Goal: Task Accomplishment & Management: Manage account settings

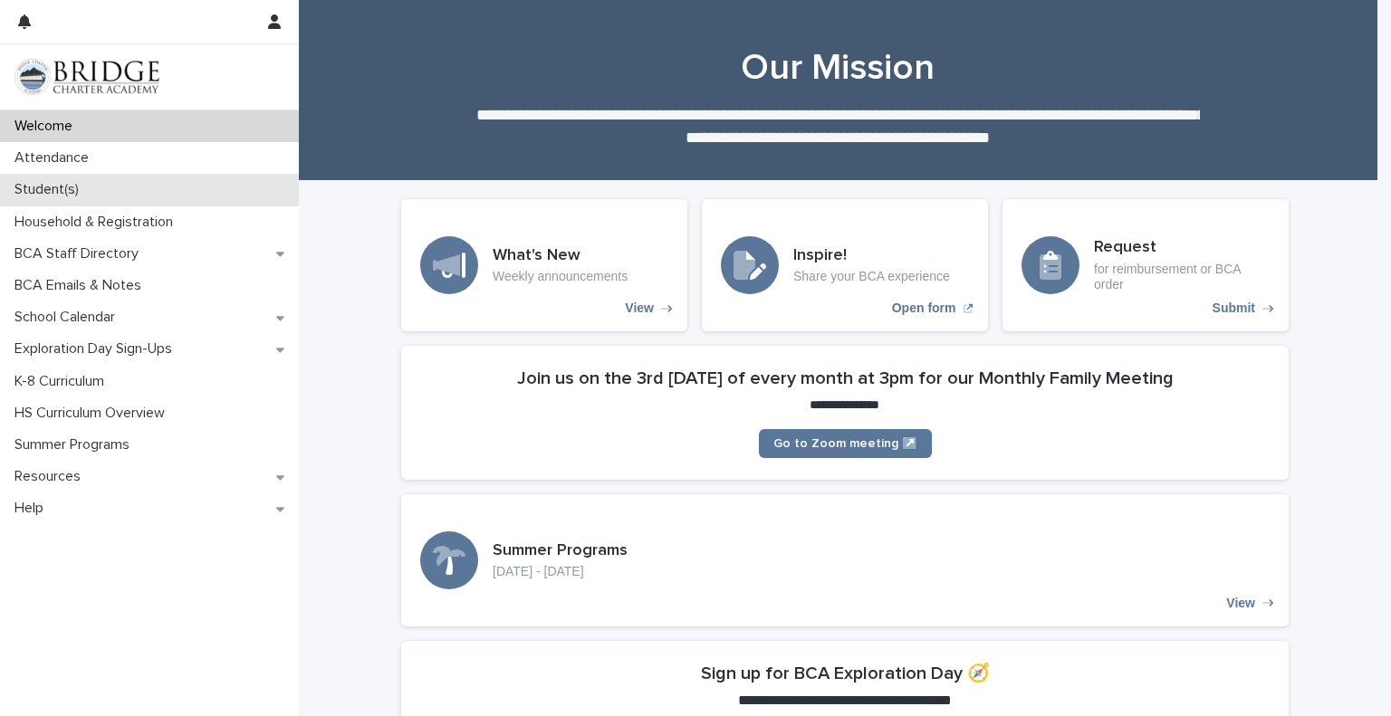
click at [52, 185] on p "Student(s)" at bounding box center [50, 189] width 86 height 17
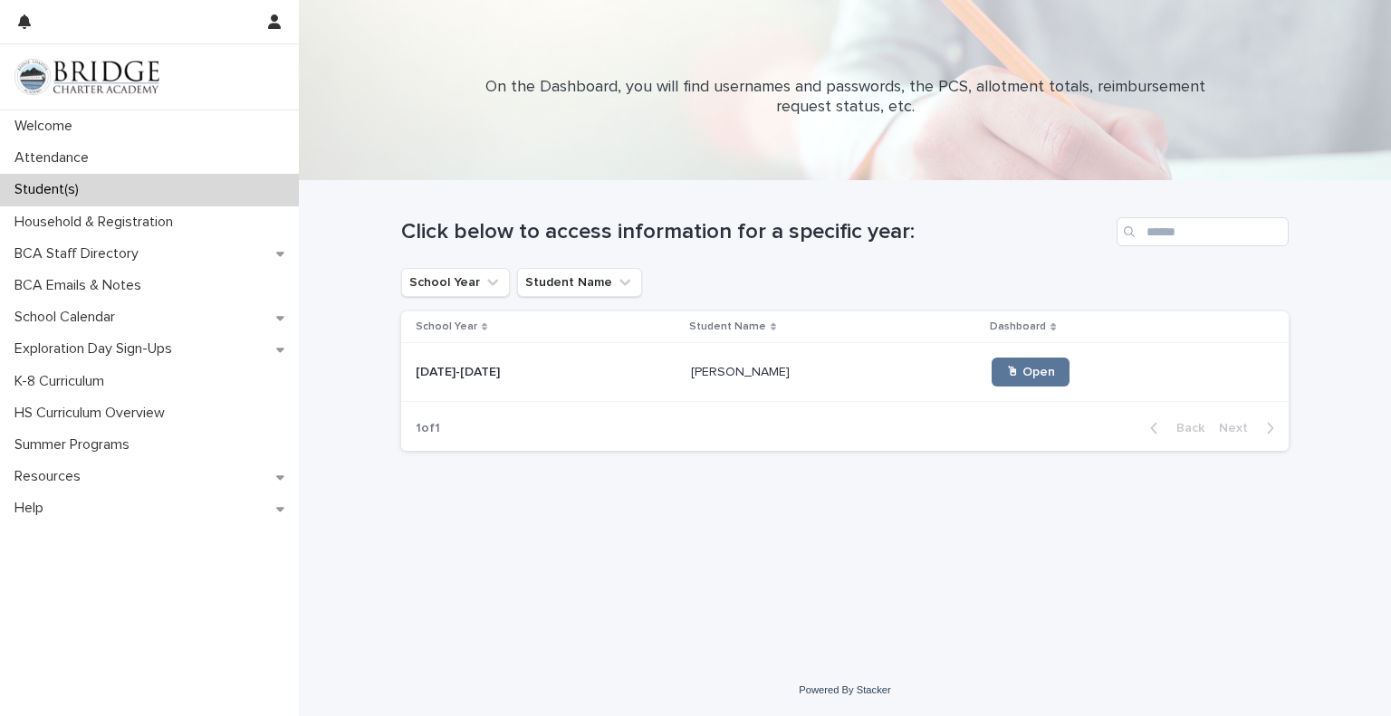
click at [577, 372] on p at bounding box center [546, 372] width 261 height 15
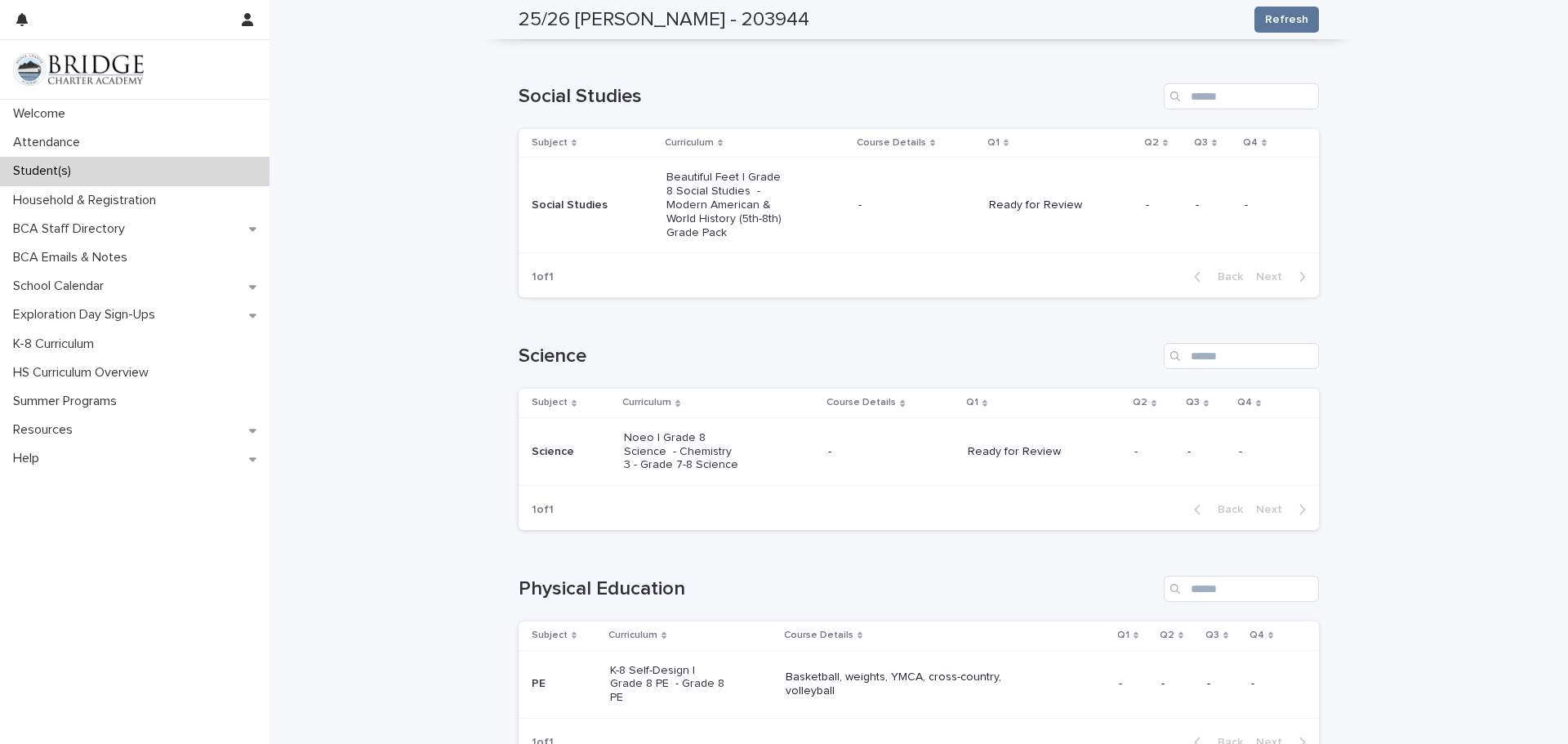
scroll to position [980, 0]
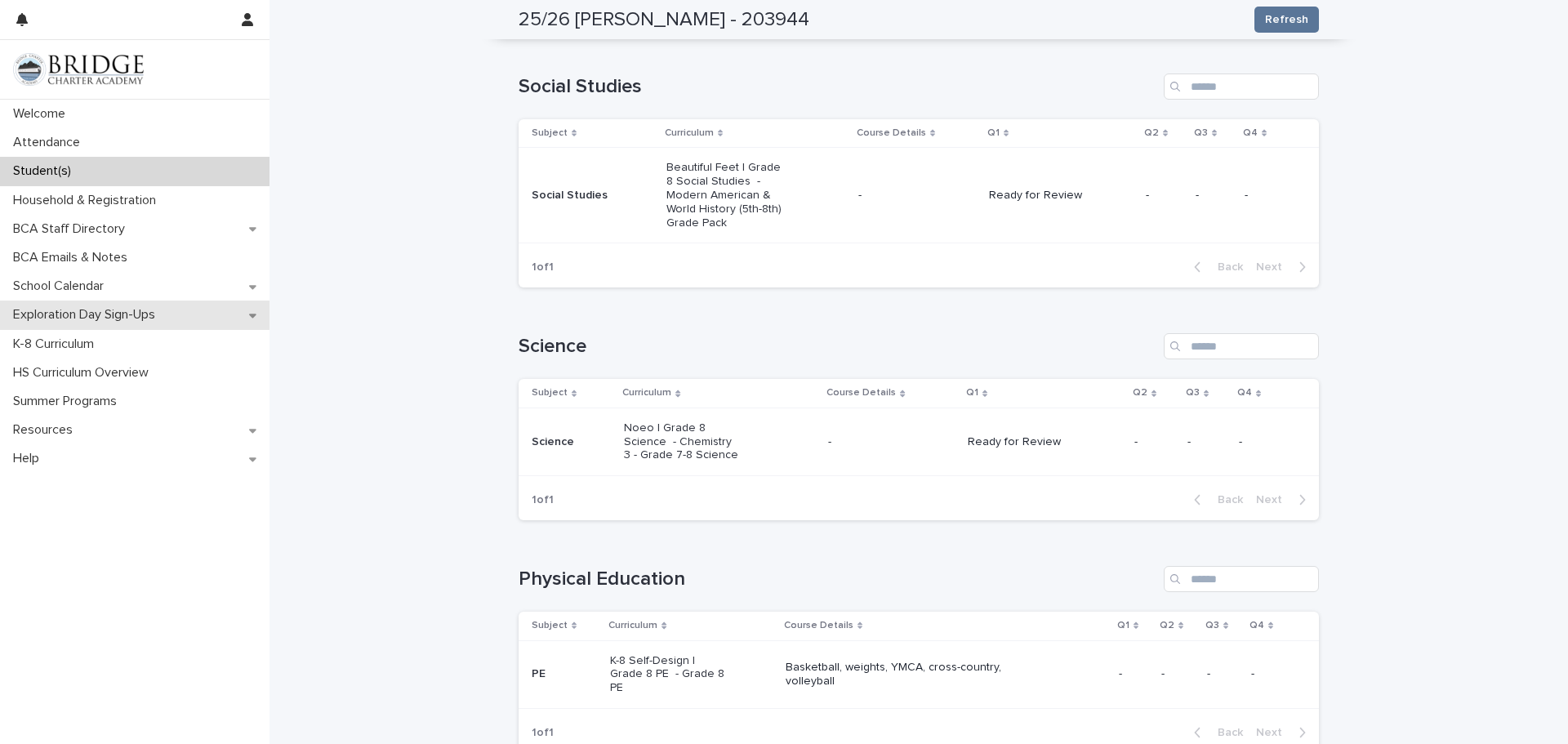
click at [113, 315] on p "Exploration Day Sign-Ups" at bounding box center [87, 314] width 161 height 15
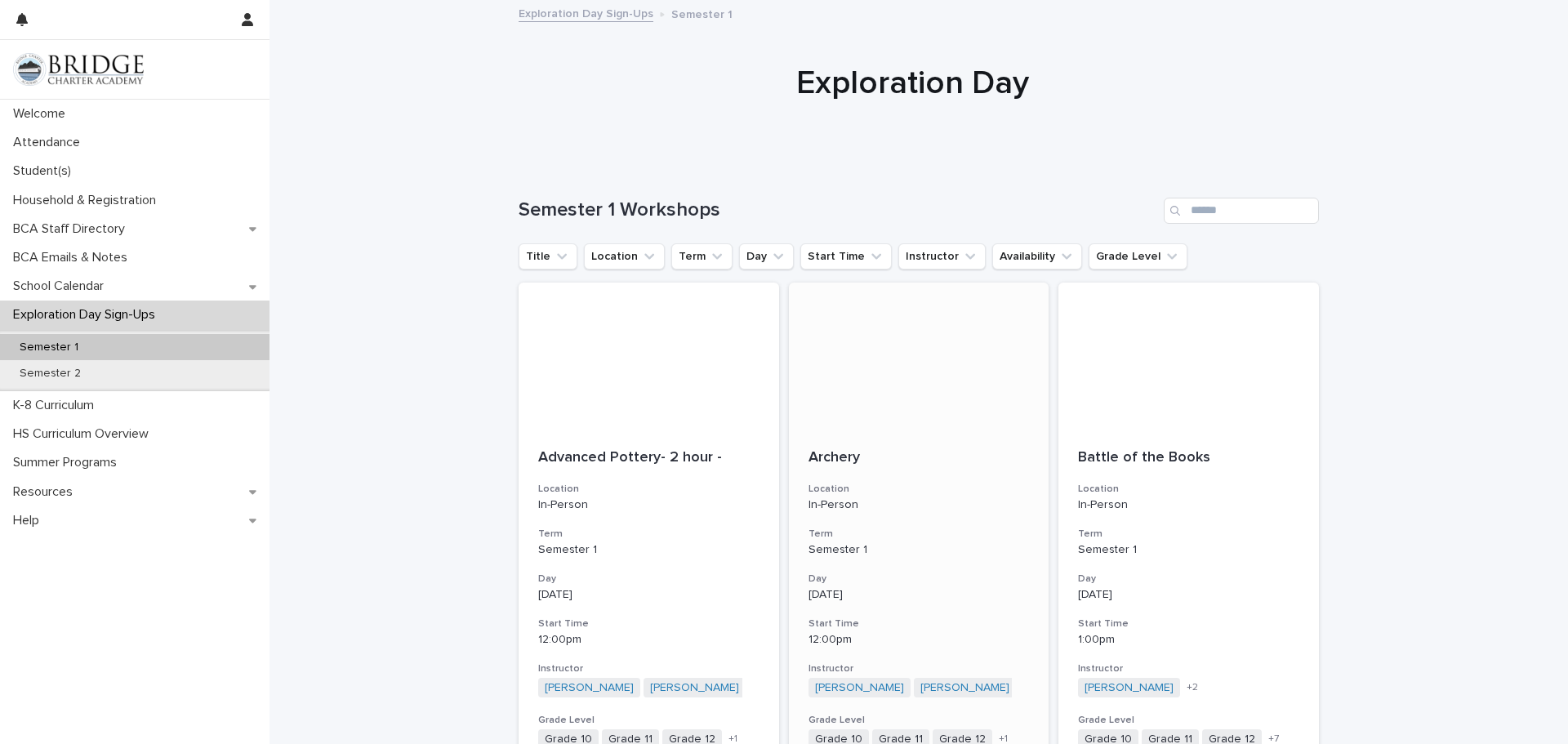
click at [913, 501] on p "In-Person" at bounding box center [918, 504] width 221 height 14
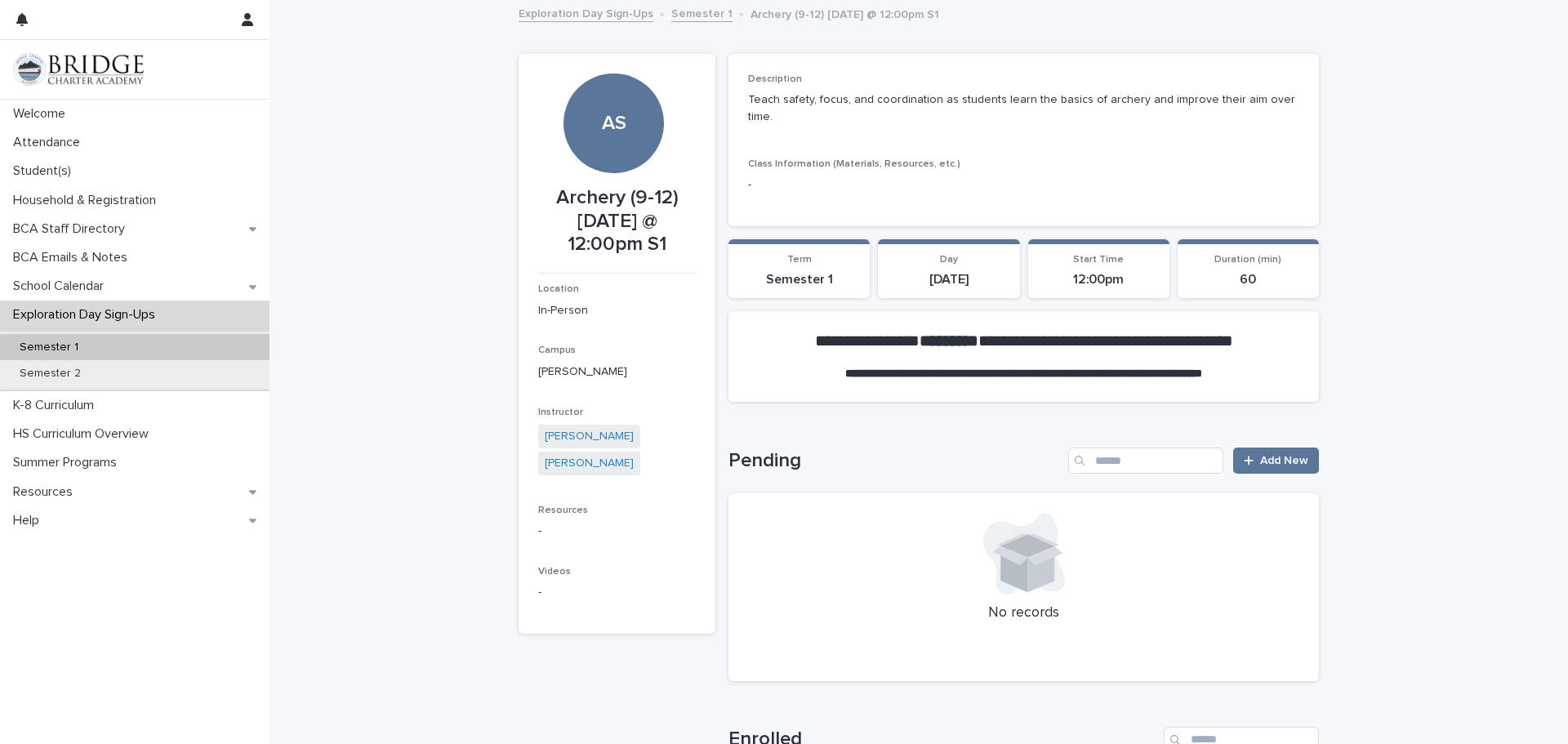
click at [685, 15] on link "Semester 1" at bounding box center [702, 13] width 61 height 19
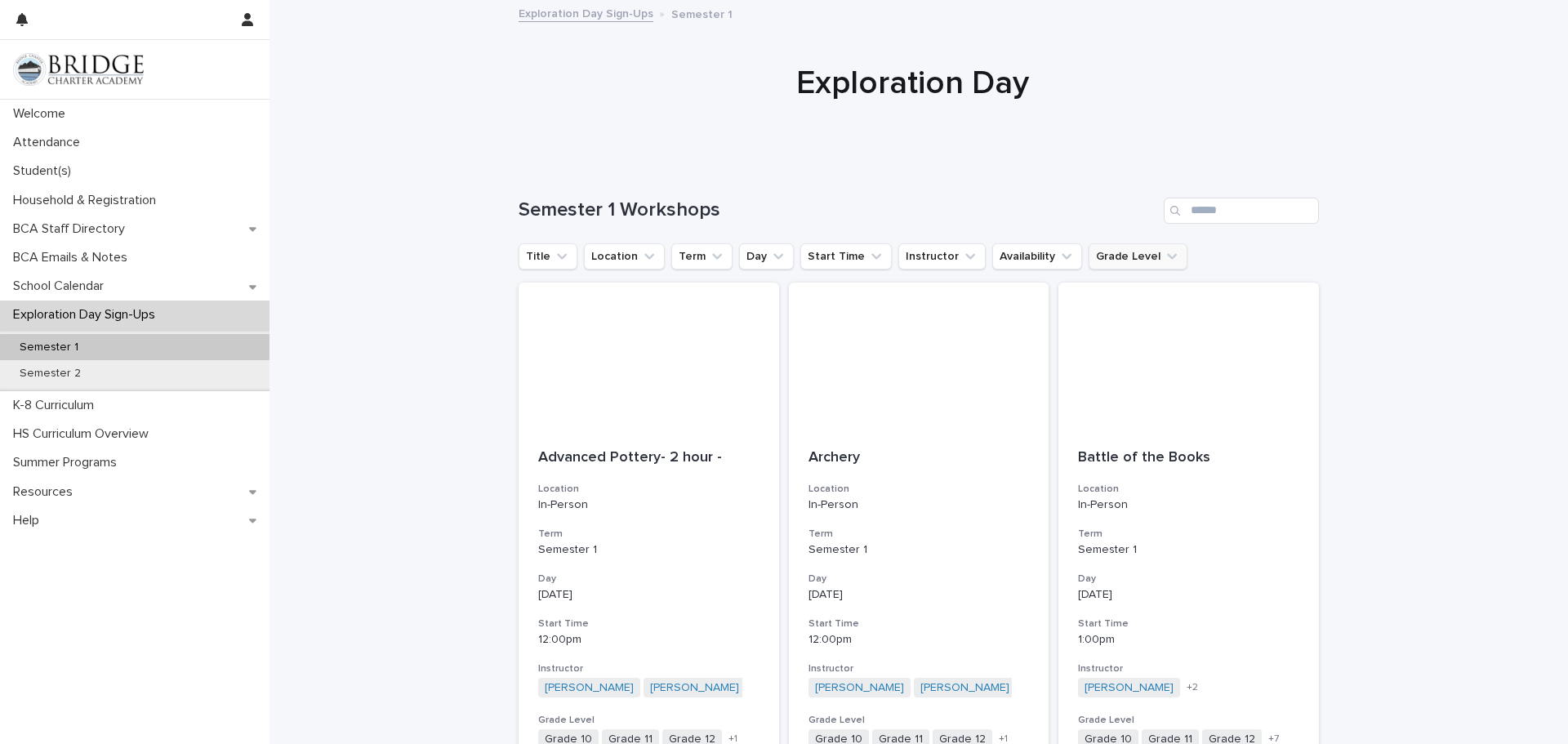
click at [1164, 254] on icon "Grade Level" at bounding box center [1172, 256] width 16 height 16
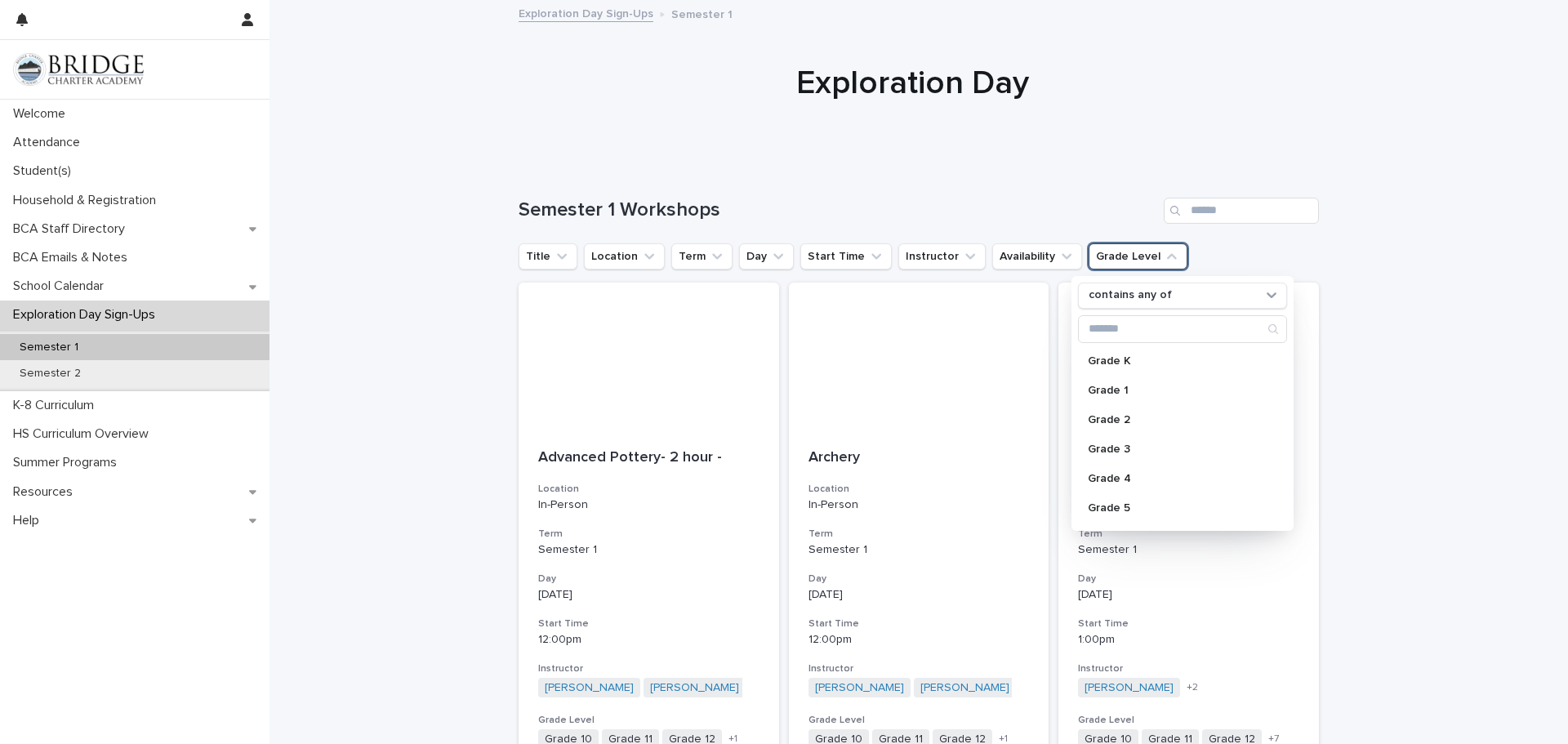
click at [1233, 248] on div "Title Location Term Day Start Time Instructor Availability Grade Level contains…" at bounding box center [918, 256] width 800 height 26
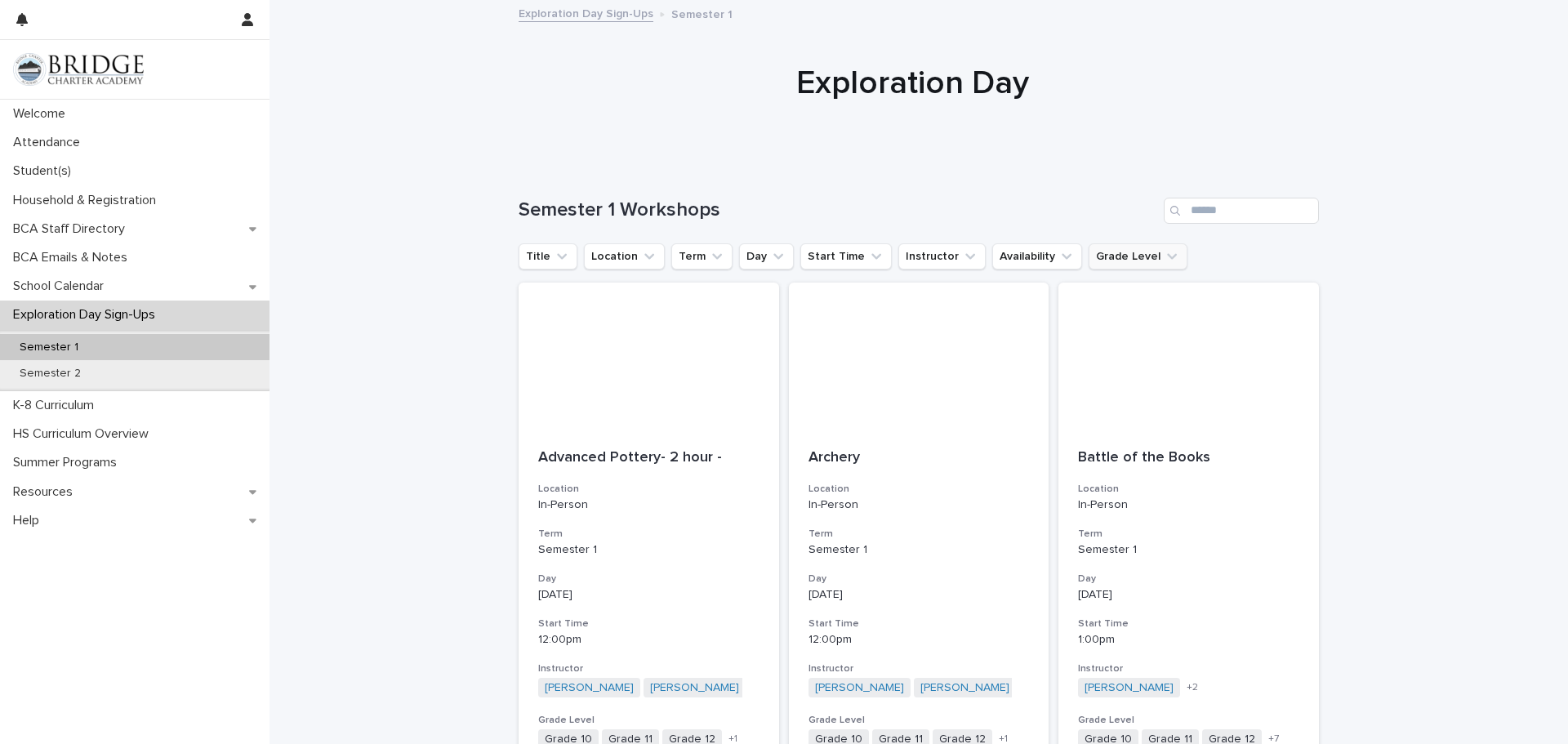
click at [1134, 254] on button "Grade Level" at bounding box center [1139, 256] width 99 height 26
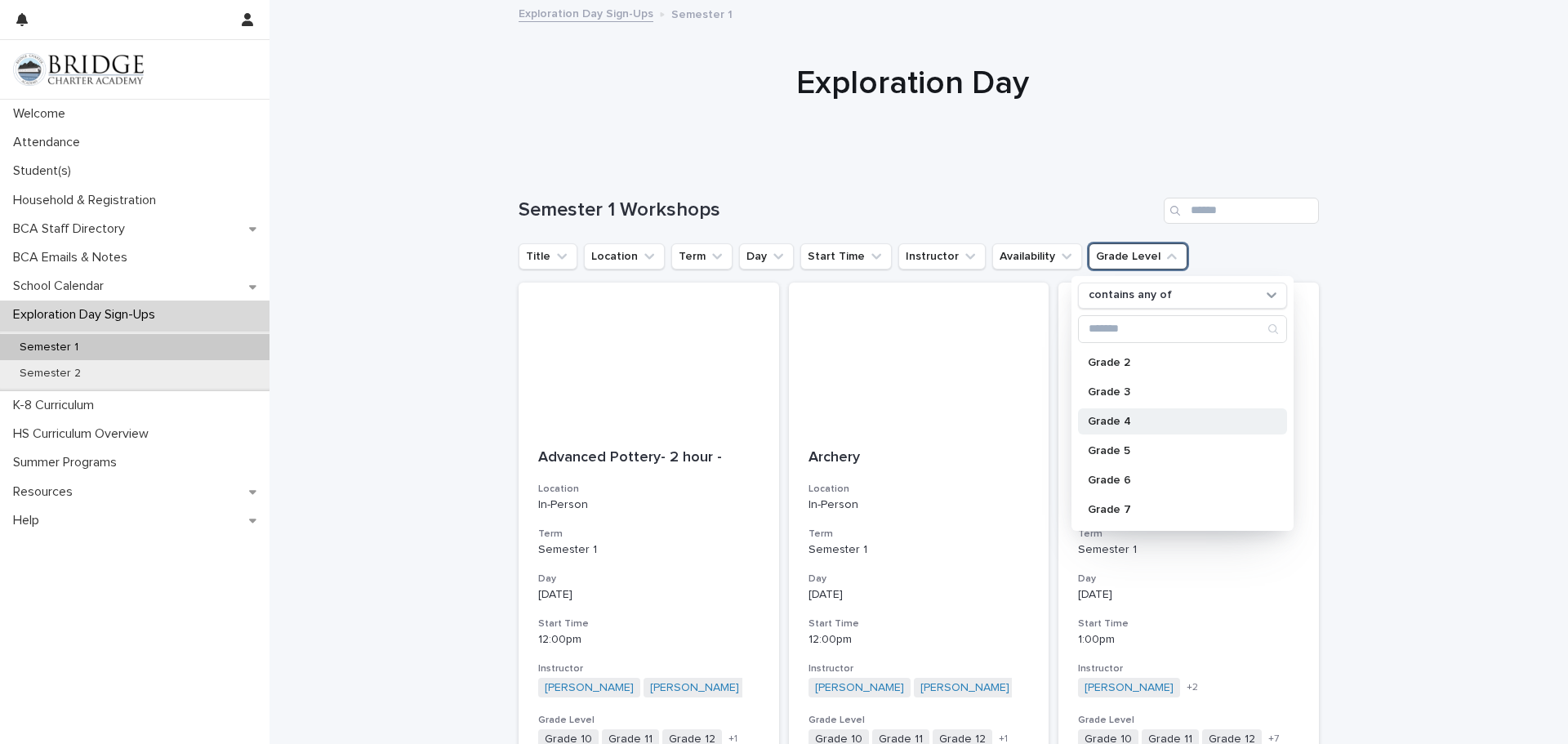
scroll to position [82, 0]
click at [1110, 512] on p "Grade 8" at bounding box center [1175, 514] width 173 height 12
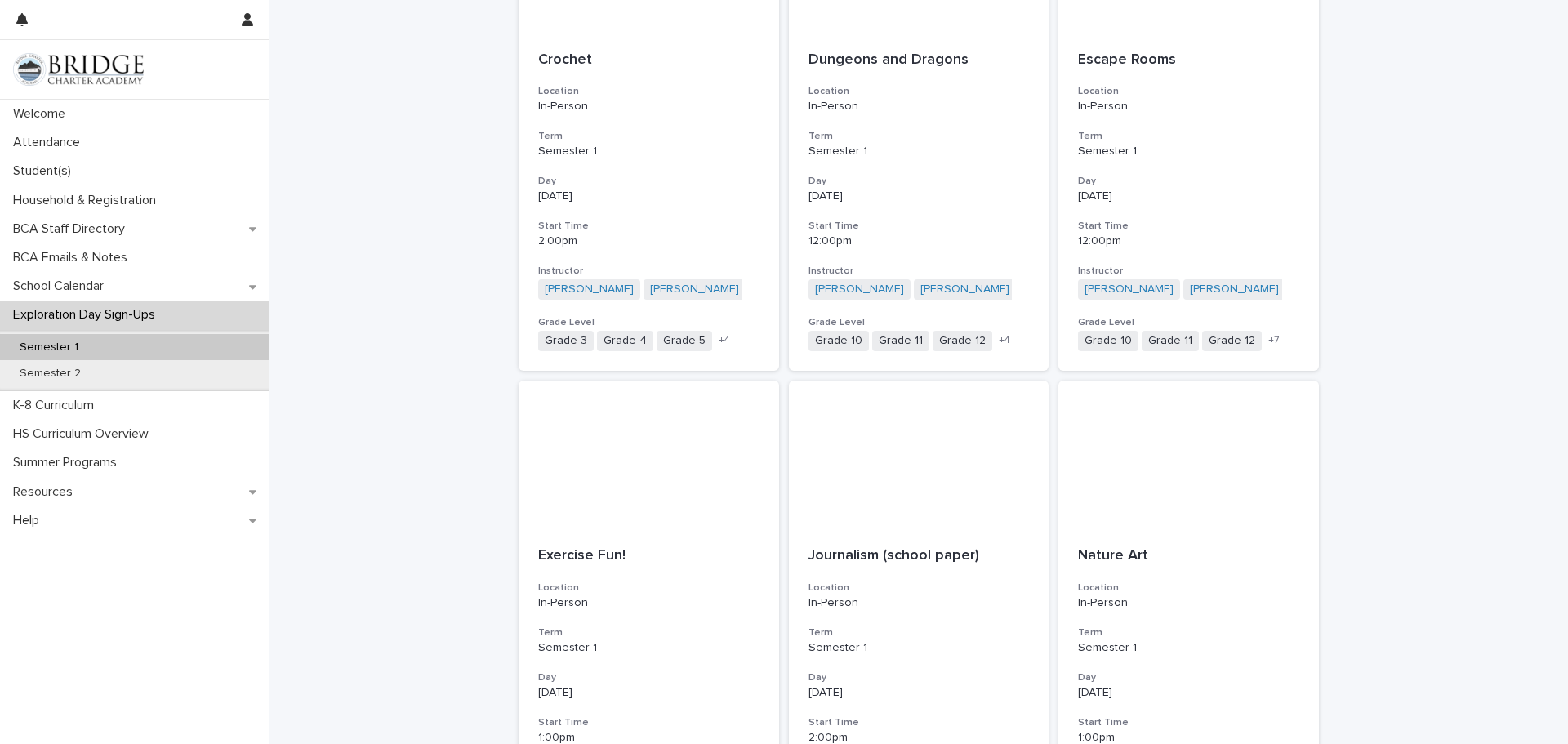
scroll to position [1633, 0]
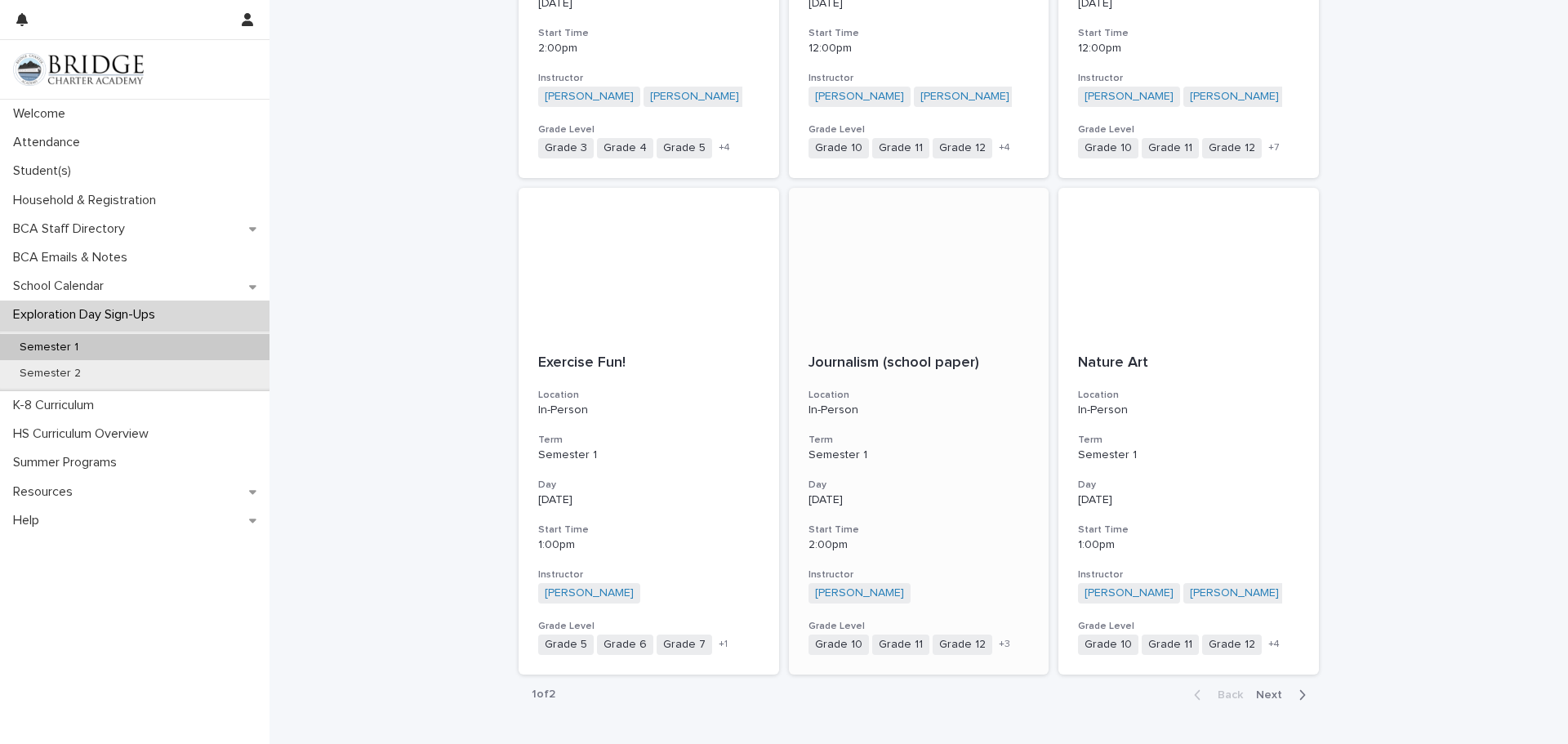
click at [922, 419] on div "Journalism (school paper) Location In-Person Term Semester 1 Day [DATE] Start T…" at bounding box center [919, 504] width 261 height 340
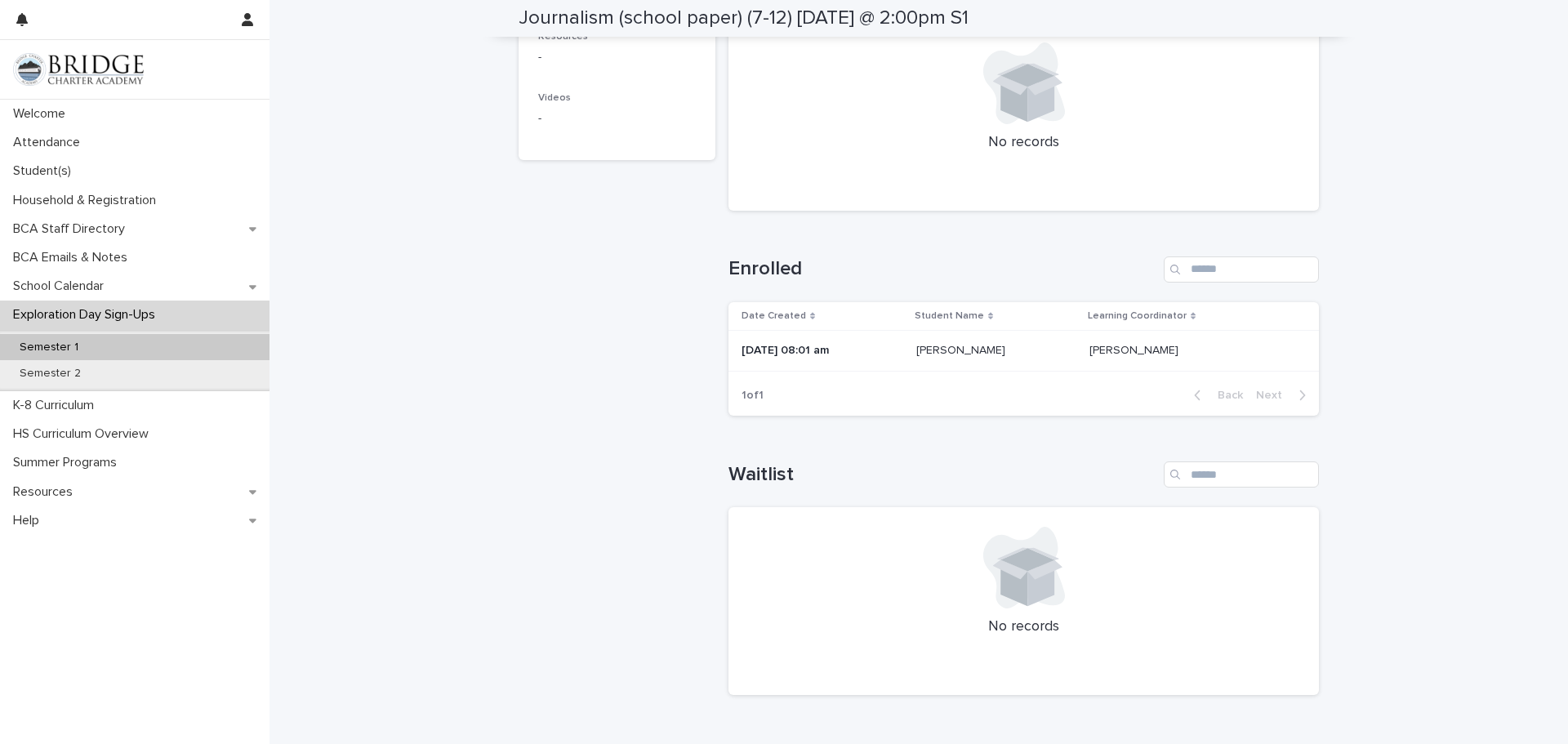
scroll to position [490, 0]
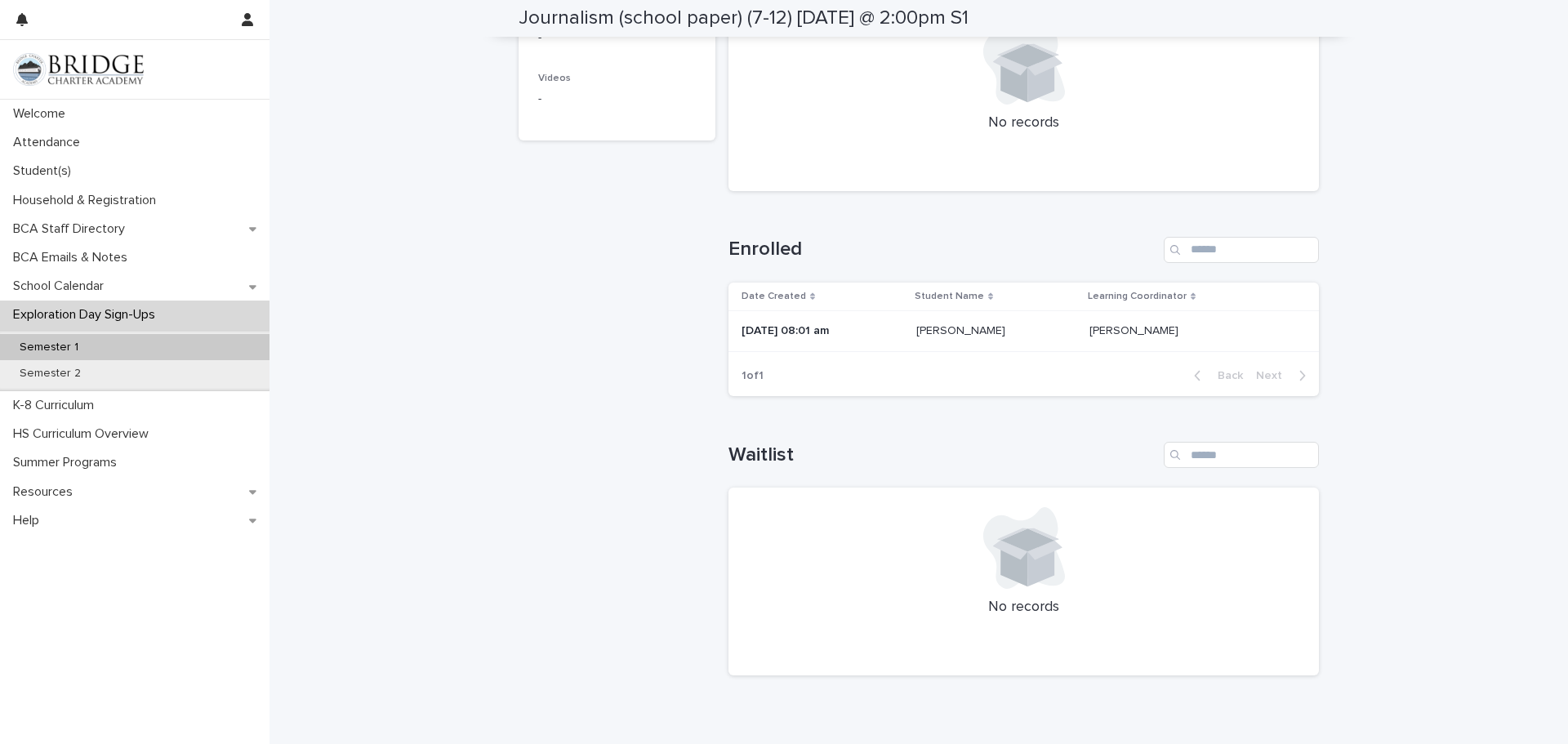
click at [977, 321] on p "[PERSON_NAME]" at bounding box center [963, 329] width 92 height 17
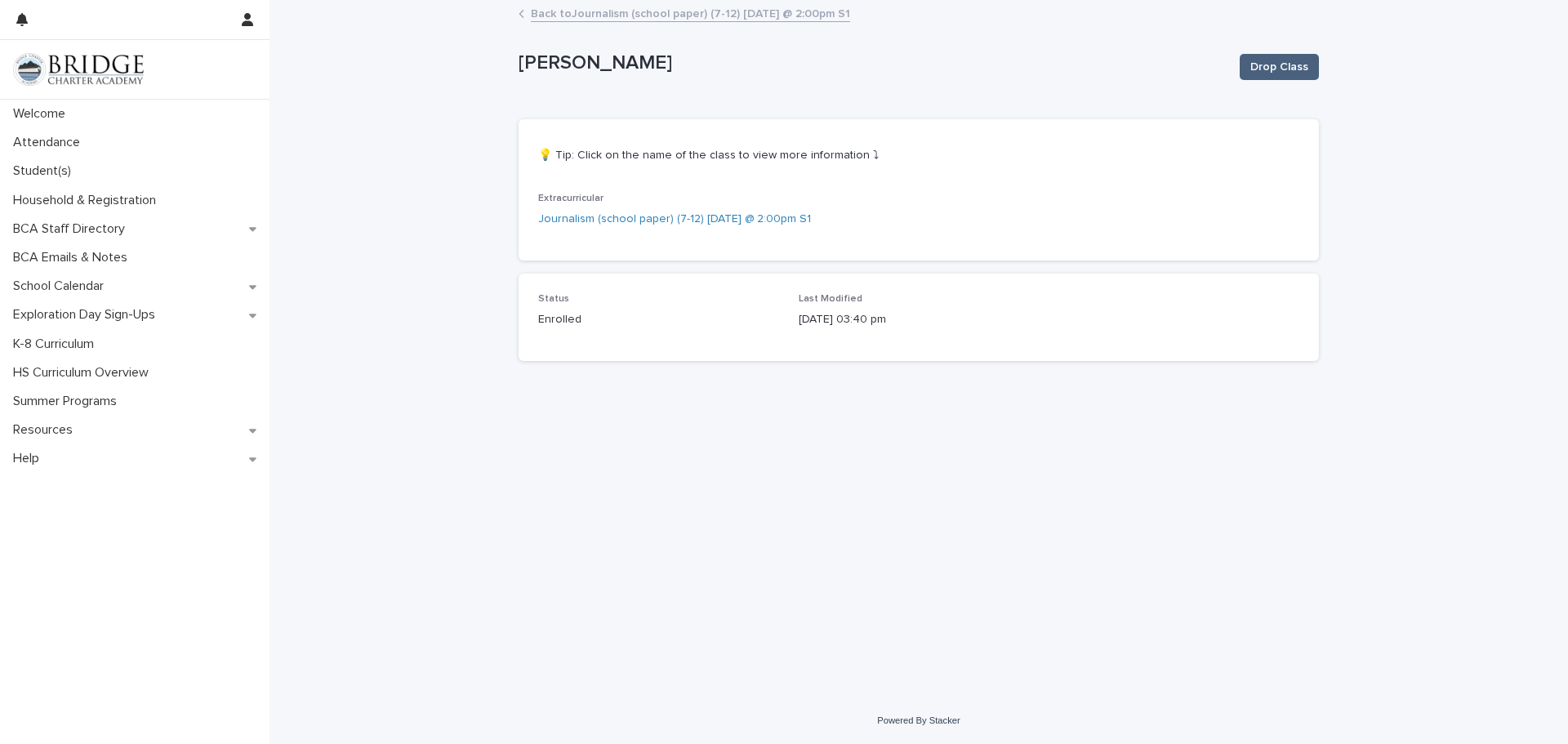
click at [1254, 71] on span "Drop Class" at bounding box center [1279, 67] width 58 height 16
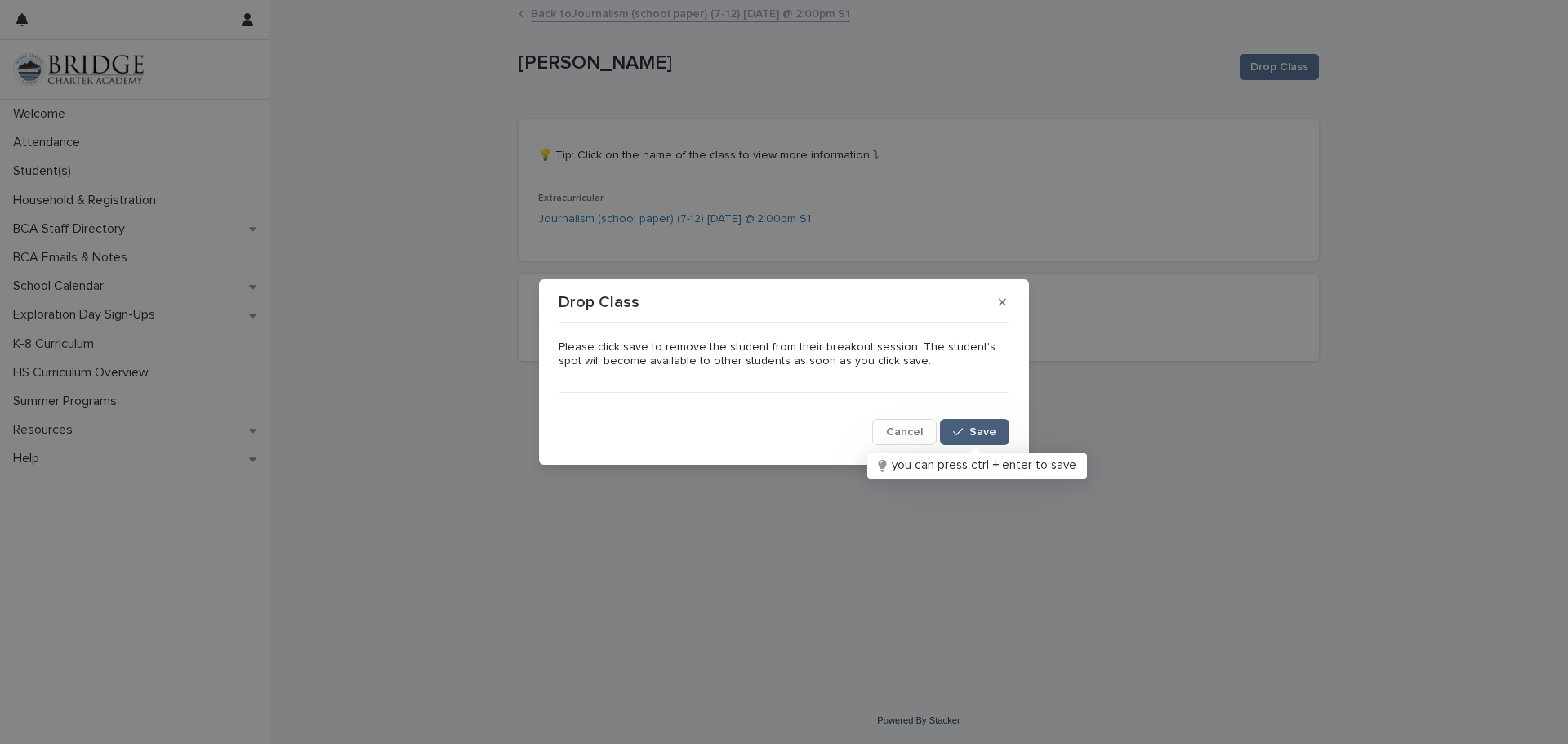
click at [979, 437] on span "Save" at bounding box center [983, 432] width 27 height 12
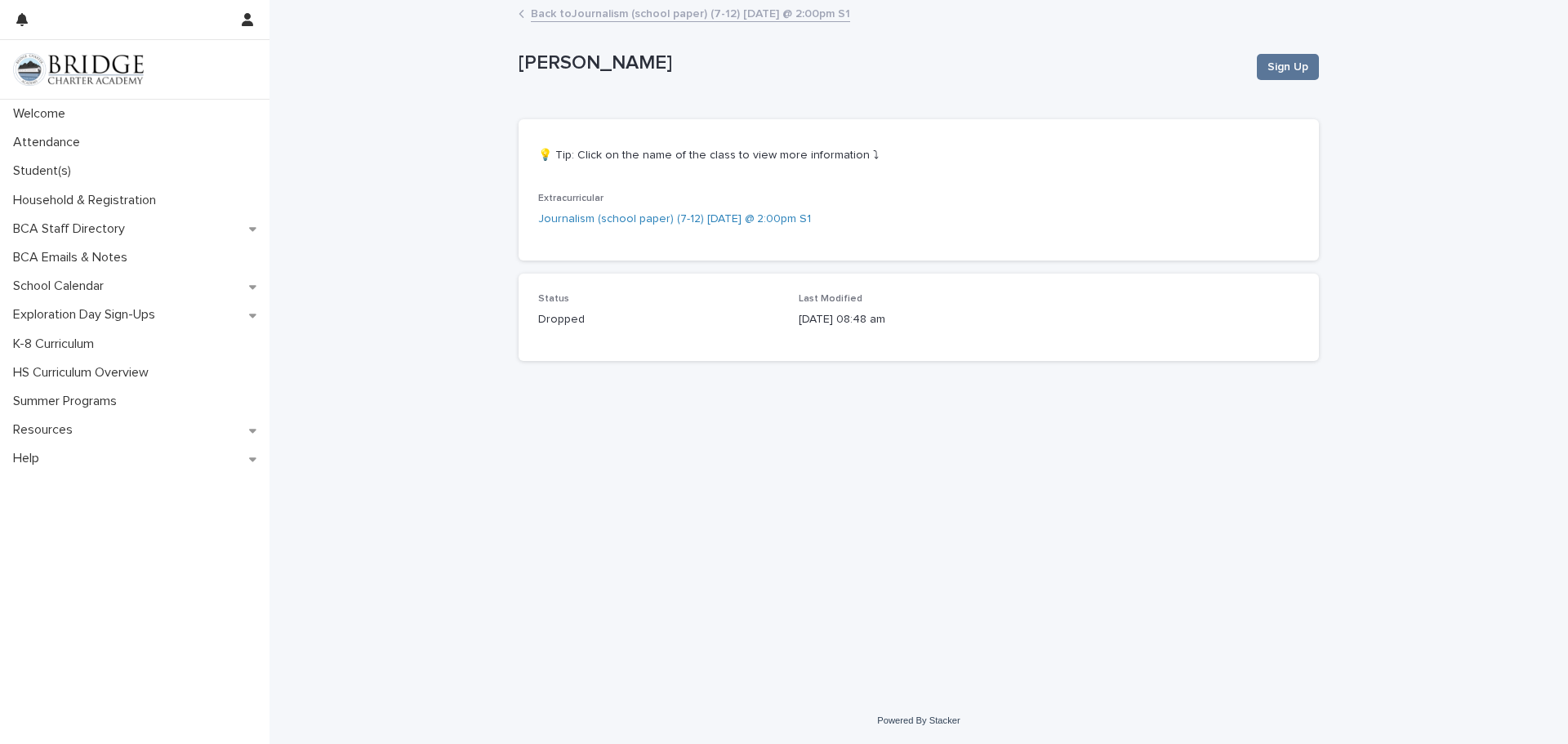
click at [522, 13] on icon at bounding box center [521, 14] width 5 height 8
click at [535, 14] on link "Back to Journalism (school paper) (7-12) [DATE] @ 2:00pm S1" at bounding box center [691, 13] width 319 height 19
